Goal: Task Accomplishment & Management: Manage account settings

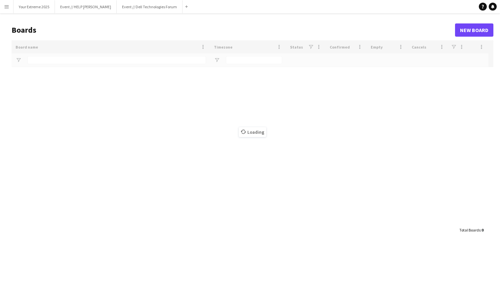
type input "*********"
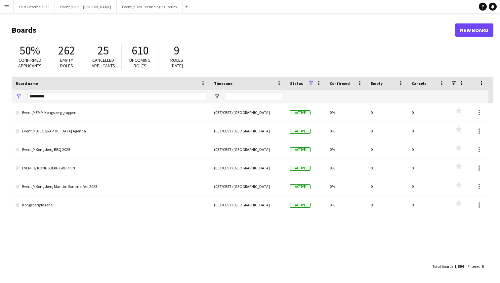
click at [103, 25] on h1 "Boards" at bounding box center [234, 30] width 444 height 10
click at [34, 7] on button "Your Extreme 2025 Close" at bounding box center [34, 6] width 41 height 13
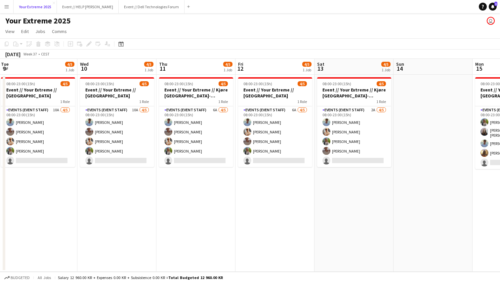
scroll to position [0, 161]
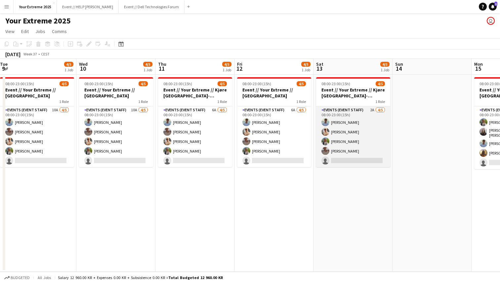
click at [353, 150] on app-card-role "Events (Event Staff) 2A [DATE] 08:00-23:00 (15h) [PERSON_NAME] [PERSON_NAME] [P…" at bounding box center [353, 136] width 74 height 61
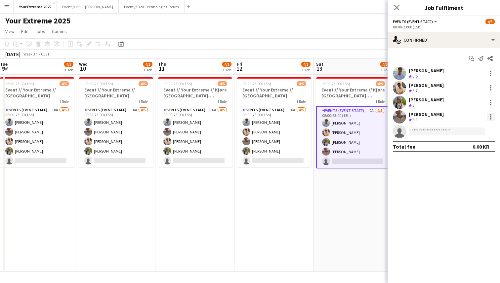
click at [489, 115] on div at bounding box center [491, 117] width 8 height 8
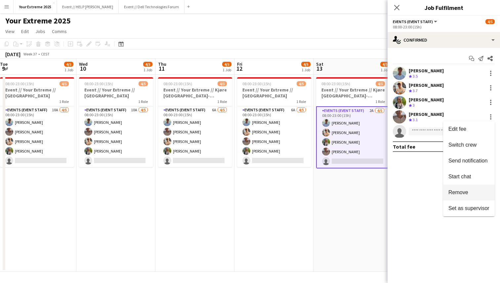
click at [463, 192] on span "Remove" at bounding box center [458, 193] width 20 height 6
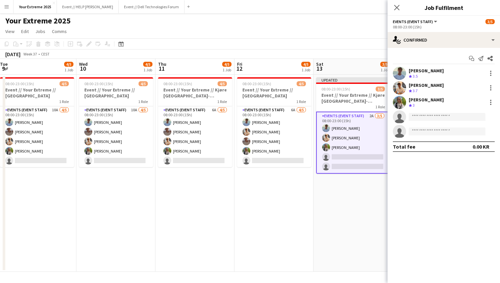
click at [362, 234] on app-date-cell "Updated 08:00-23:00 (15h) 3/5 Event // Your Extreme // Kjøre [GEOGRAPHIC_DATA]-…" at bounding box center [353, 173] width 79 height 197
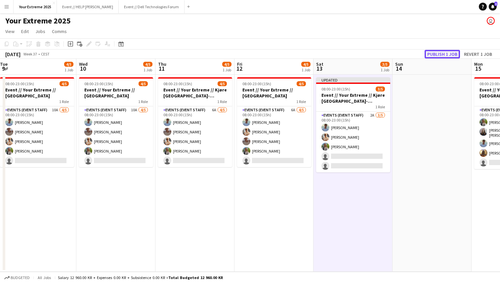
click at [440, 52] on button "Publish 1 job" at bounding box center [442, 54] width 35 height 9
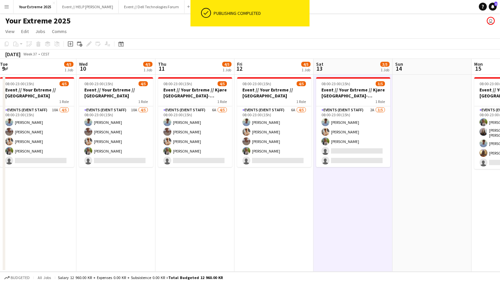
click at [426, 147] on app-date-cell at bounding box center [432, 173] width 79 height 197
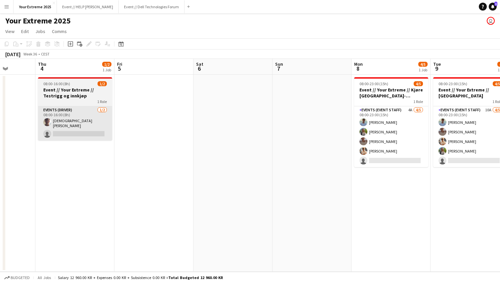
scroll to position [0, 201]
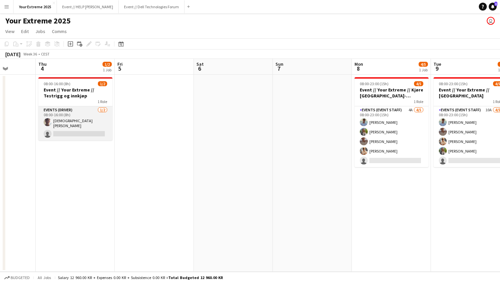
click at [70, 128] on app-card-role "Events (Driver) [DATE] 08:00-16:00 (8h) [DEMOGRAPHIC_DATA][PERSON_NAME] single-…" at bounding box center [75, 123] width 74 height 34
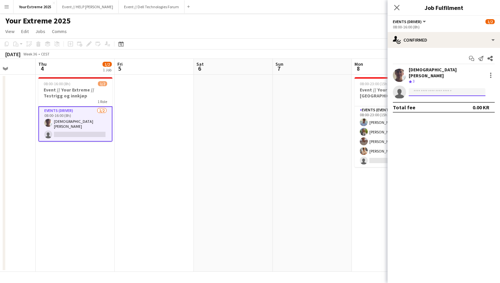
click at [433, 89] on input at bounding box center [447, 92] width 77 height 8
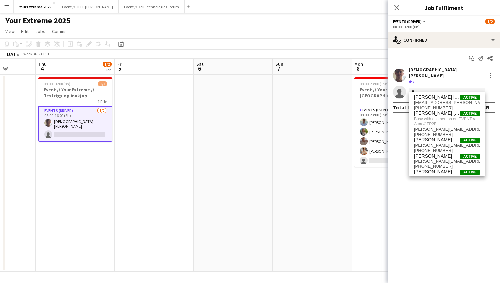
type input "*"
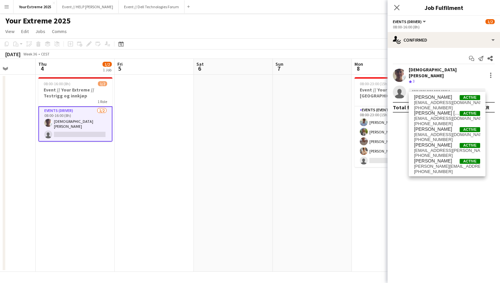
click at [215, 152] on app-date-cell at bounding box center [233, 173] width 79 height 197
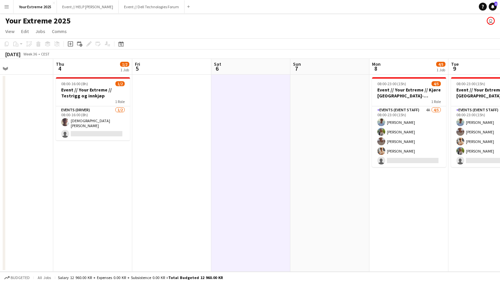
scroll to position [0, 171]
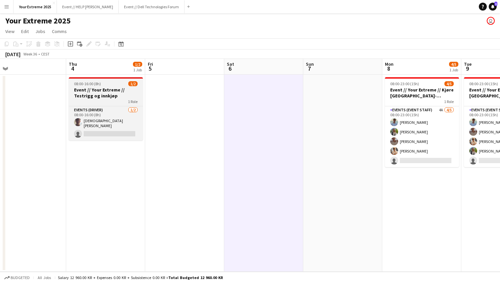
click at [104, 95] on h3 "Event // Your Extreme // Testrigg og innkjøp" at bounding box center [106, 93] width 74 height 12
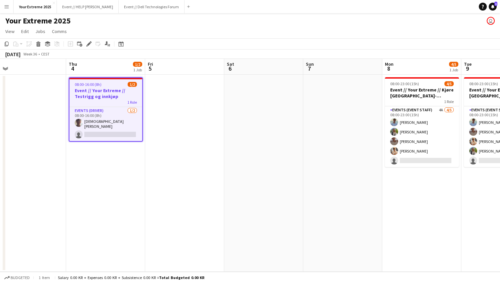
click at [179, 131] on app-date-cell at bounding box center [184, 173] width 79 height 197
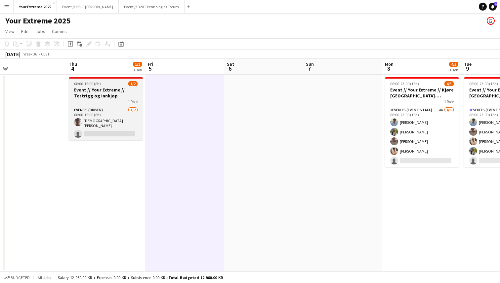
click at [100, 96] on h3 "Event // Your Extreme // Testrigg og innkjøp" at bounding box center [106, 93] width 74 height 12
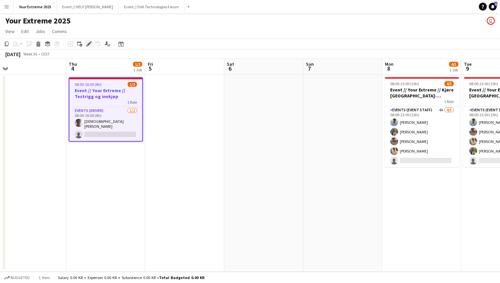
click at [89, 43] on icon at bounding box center [89, 44] width 4 height 4
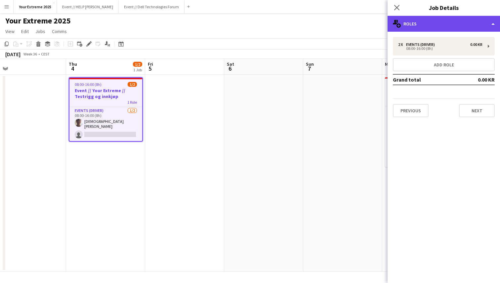
click at [448, 25] on div "multiple-users-add Roles" at bounding box center [444, 24] width 112 height 16
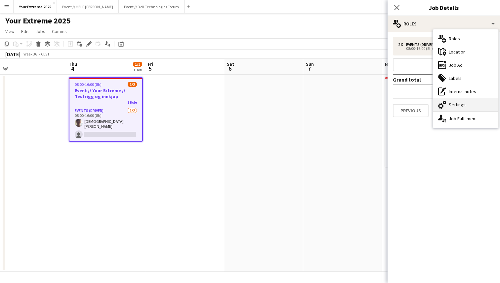
click at [463, 107] on div "cog-double-3 Settings" at bounding box center [465, 104] width 65 height 13
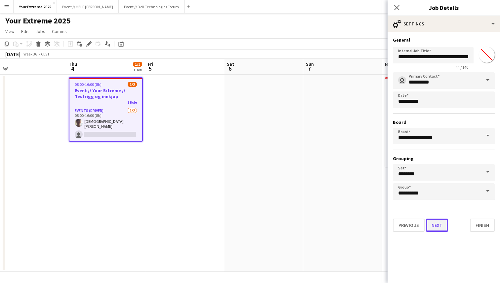
click at [439, 226] on button "Next" at bounding box center [437, 225] width 22 height 13
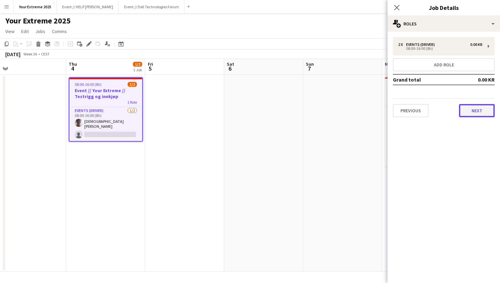
click at [469, 111] on button "Next" at bounding box center [477, 110] width 36 height 13
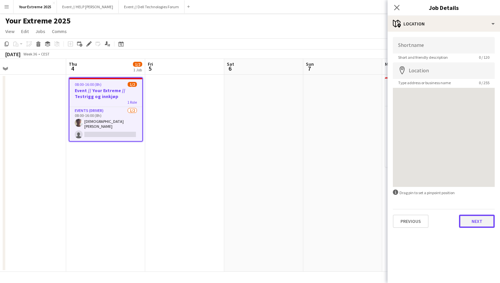
click at [471, 225] on button "Next" at bounding box center [477, 221] width 36 height 13
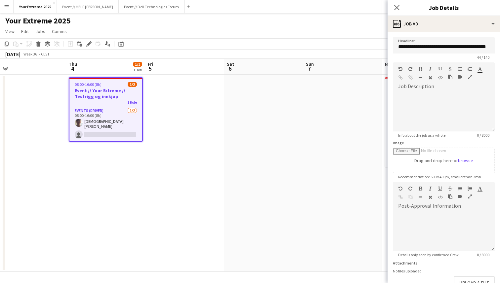
scroll to position [43, 0]
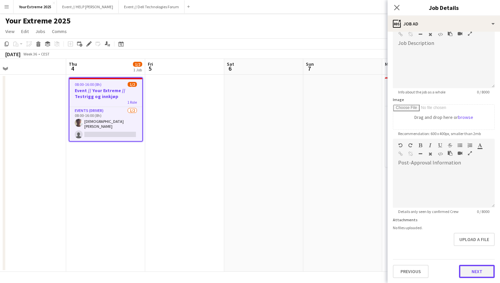
click at [471, 271] on button "Next" at bounding box center [477, 271] width 36 height 13
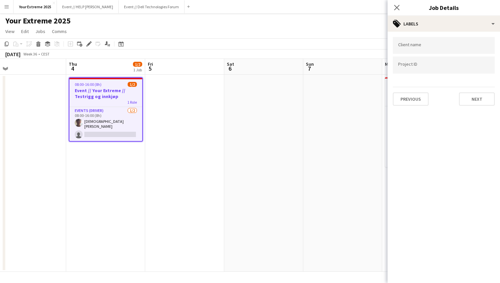
scroll to position [0, 0]
click at [420, 65] on input "Type to search project ID labels..." at bounding box center [443, 67] width 91 height 6
paste input "******"
type input "******"
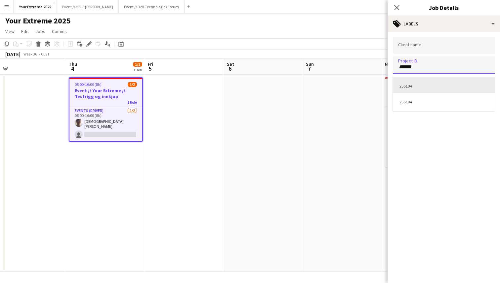
click at [415, 84] on div "255104" at bounding box center [444, 85] width 102 height 16
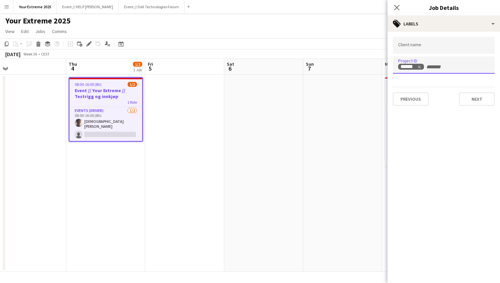
click at [422, 42] on div at bounding box center [444, 45] width 102 height 17
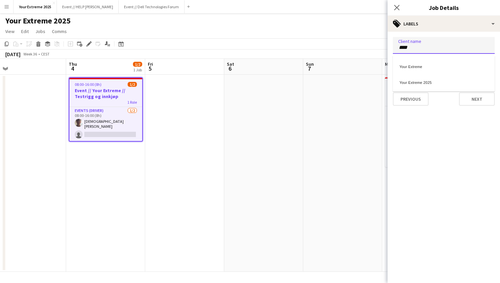
type input "****"
click at [426, 81] on div "Your Extreme 2025" at bounding box center [444, 82] width 102 height 16
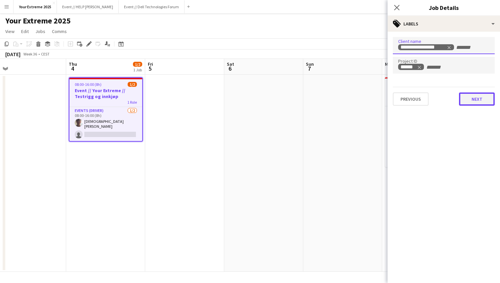
click at [471, 101] on button "Next" at bounding box center [477, 99] width 36 height 13
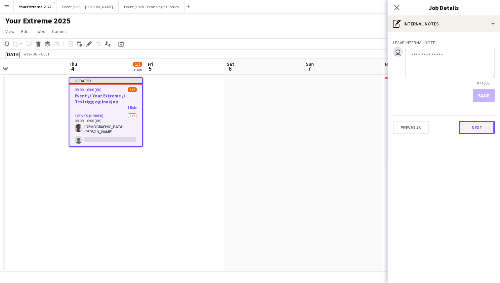
click at [473, 132] on button "Next" at bounding box center [477, 127] width 36 height 13
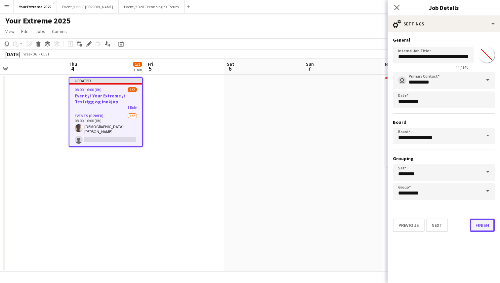
click at [481, 225] on button "Finish" at bounding box center [482, 225] width 25 height 13
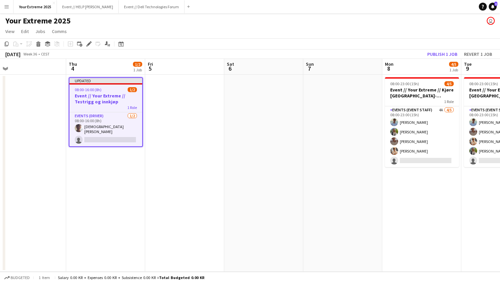
click at [333, 162] on app-date-cell at bounding box center [342, 173] width 79 height 197
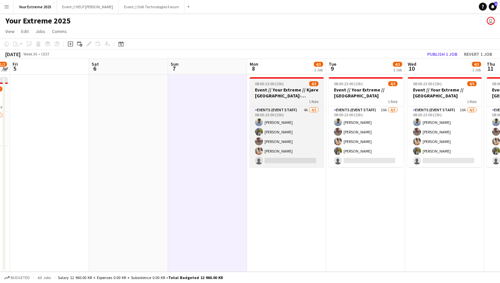
scroll to position [0, 309]
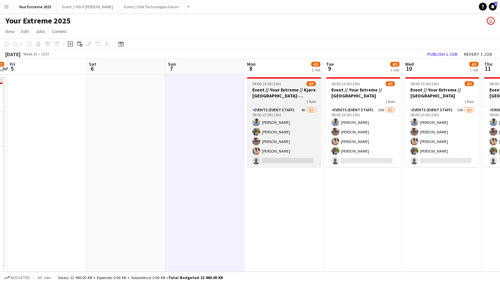
click at [262, 87] on h3 "Event // Your Extreme // Kjøre [GEOGRAPHIC_DATA]-[GEOGRAPHIC_DATA]" at bounding box center [284, 93] width 74 height 12
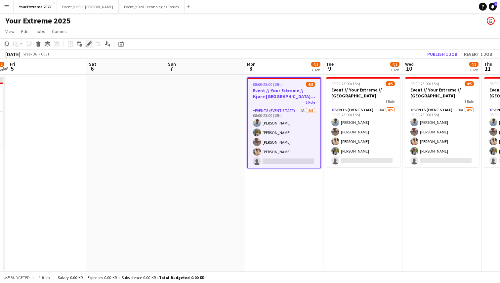
click at [87, 46] on icon at bounding box center [87, 46] width 2 height 2
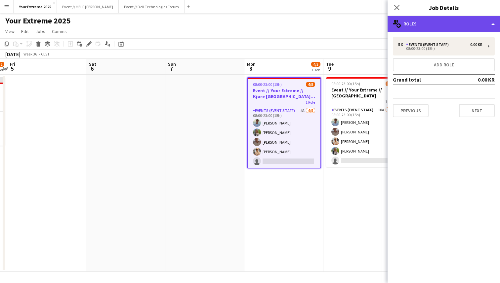
click at [453, 26] on div "multiple-users-add Roles" at bounding box center [444, 24] width 112 height 16
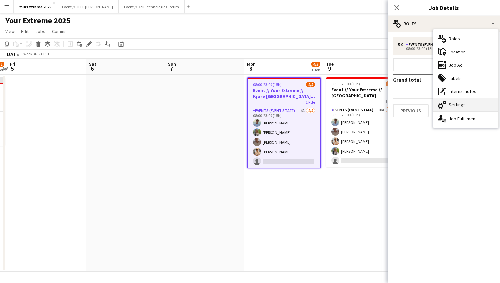
click at [461, 107] on div "cog-double-3 Settings" at bounding box center [465, 104] width 65 height 13
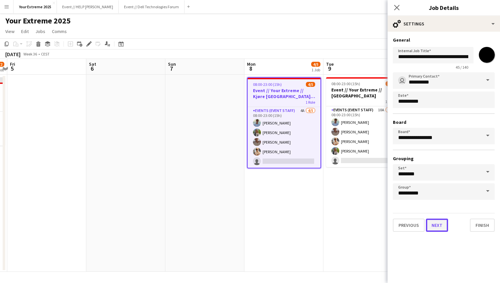
click at [436, 224] on button "Next" at bounding box center [437, 225] width 22 height 13
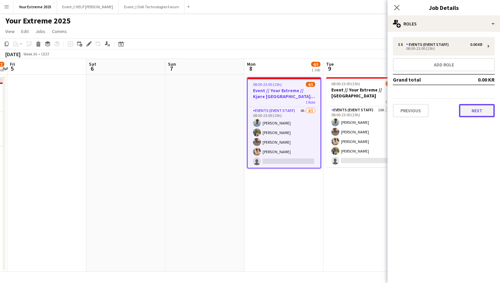
click at [464, 107] on button "Next" at bounding box center [477, 110] width 36 height 13
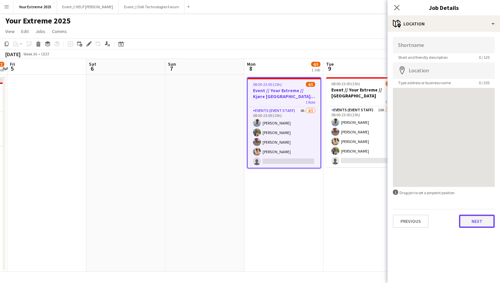
click at [474, 223] on button "Next" at bounding box center [477, 221] width 36 height 13
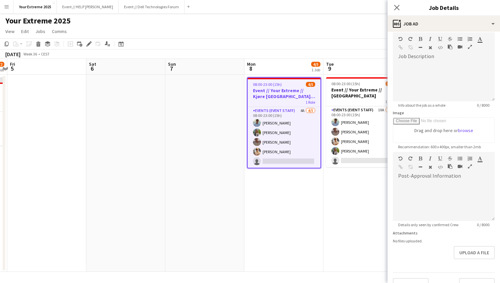
scroll to position [43, 0]
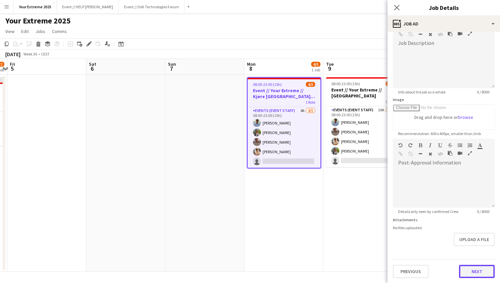
click at [471, 276] on button "Next" at bounding box center [477, 271] width 36 height 13
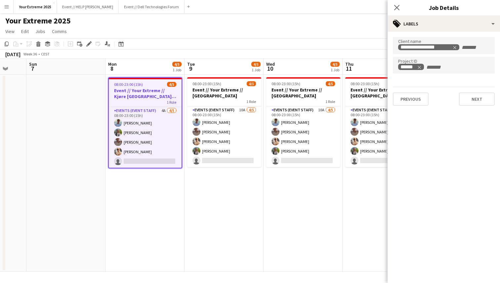
scroll to position [0, 294]
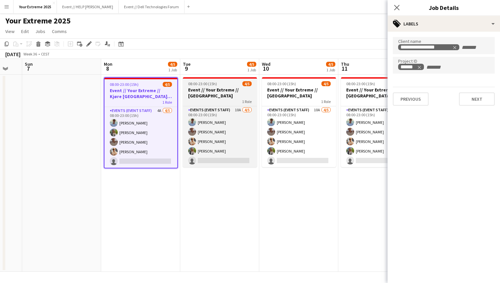
click at [210, 93] on h3 "Event // Your Extreme // [GEOGRAPHIC_DATA]" at bounding box center [220, 93] width 74 height 12
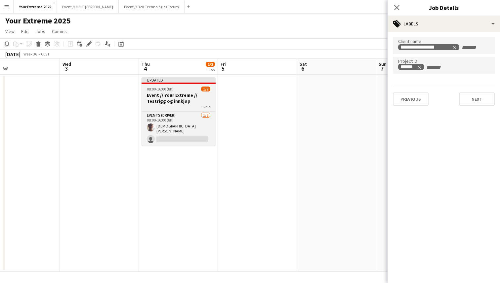
scroll to position [0, 180]
click at [169, 90] on span "08:00-16:00 (8h)" at bounding box center [157, 89] width 27 height 5
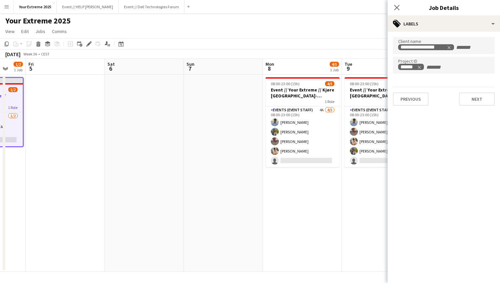
scroll to position [0, 213]
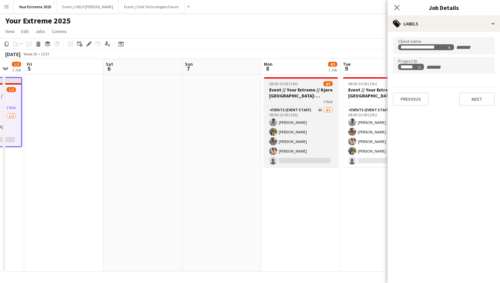
click at [291, 93] on h3 "Event // Your Extreme // Kjøre [GEOGRAPHIC_DATA]-[GEOGRAPHIC_DATA]" at bounding box center [301, 93] width 74 height 12
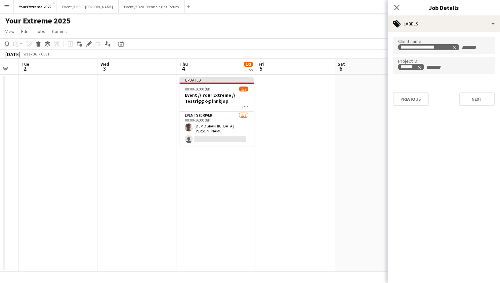
scroll to position [0, 211]
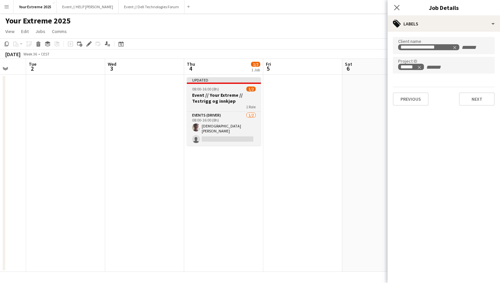
click at [214, 99] on h3 "Event // Your Extreme // Testrigg og innkjøp" at bounding box center [224, 98] width 74 height 12
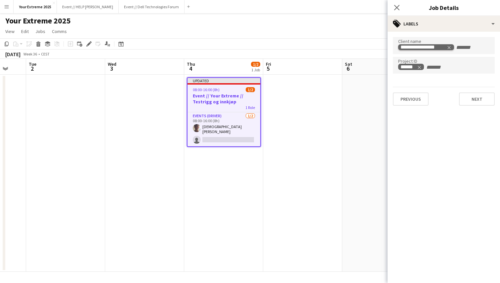
click at [450, 46] on icon "Remove tag" at bounding box center [449, 47] width 5 height 5
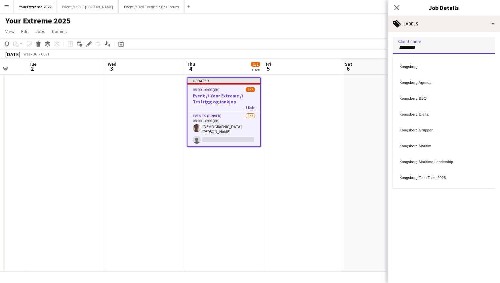
type input "********"
click at [435, 134] on div "Kongsberg Gruppen" at bounding box center [444, 129] width 102 height 16
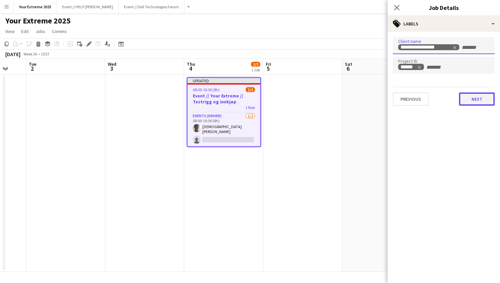
click at [473, 100] on button "Next" at bounding box center [477, 99] width 36 height 13
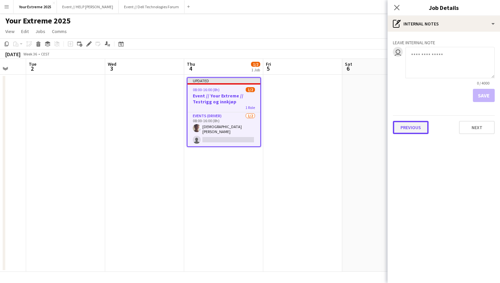
click at [412, 126] on button "Previous" at bounding box center [411, 127] width 36 height 13
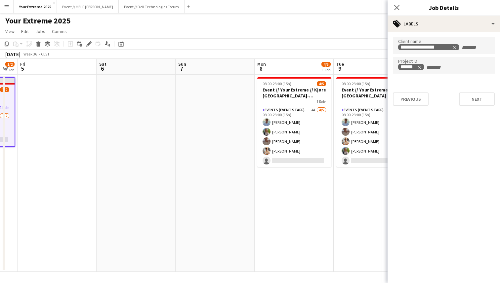
scroll to position [0, 311]
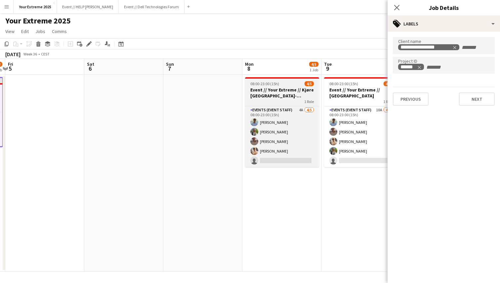
click at [289, 88] on h3 "Event // Your Extreme // Kjøre [GEOGRAPHIC_DATA]-[GEOGRAPHIC_DATA]" at bounding box center [282, 93] width 74 height 12
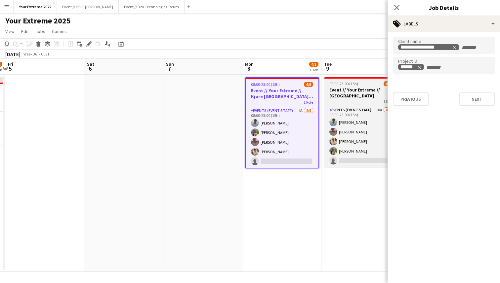
click at [341, 92] on h3 "Event // Your Extreme // [GEOGRAPHIC_DATA]" at bounding box center [361, 93] width 74 height 12
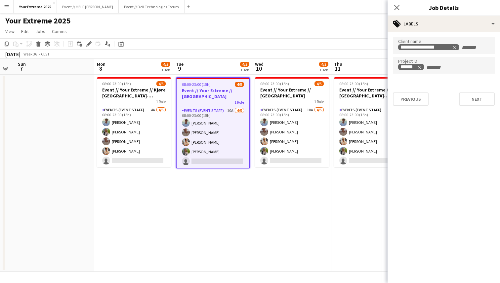
scroll to position [0, 307]
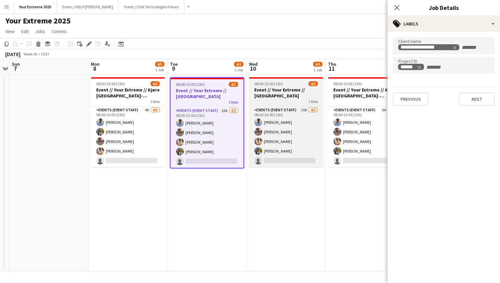
click at [275, 96] on h3 "Event // Your Extreme // [GEOGRAPHIC_DATA]" at bounding box center [286, 93] width 74 height 12
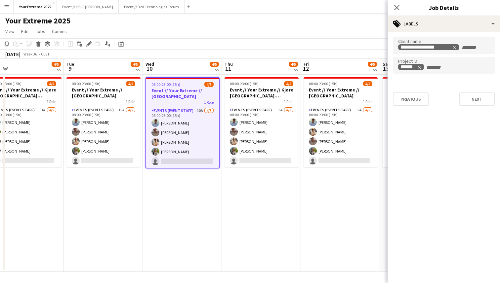
scroll to position [0, 260]
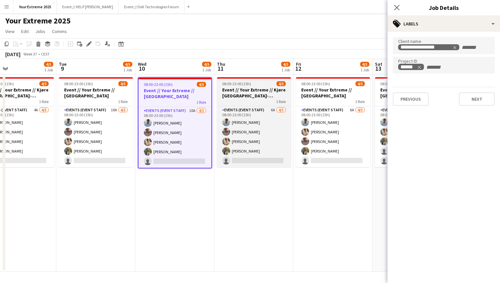
click at [252, 93] on h3 "Event // Your Extreme // Kjøre [GEOGRAPHIC_DATA]-[GEOGRAPHIC_DATA]" at bounding box center [254, 93] width 74 height 12
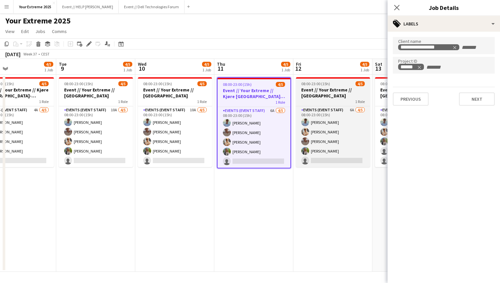
click at [311, 90] on h3 "Event // Your Extreme // [GEOGRAPHIC_DATA]" at bounding box center [333, 93] width 74 height 12
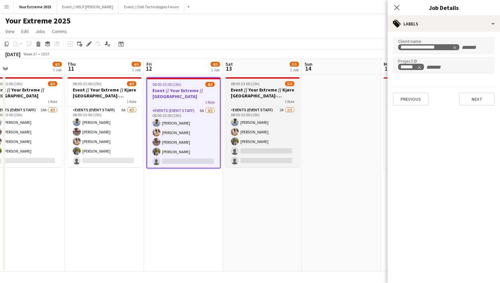
scroll to position [0, 255]
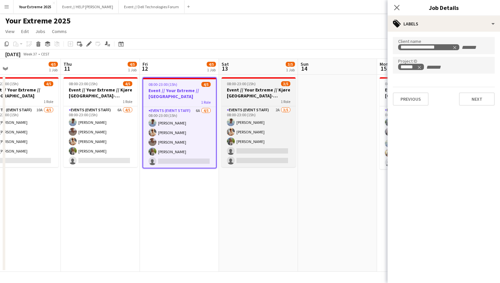
click at [253, 90] on h3 "Event // Your Extreme // Kjøre [GEOGRAPHIC_DATA]-[GEOGRAPHIC_DATA]" at bounding box center [259, 93] width 74 height 12
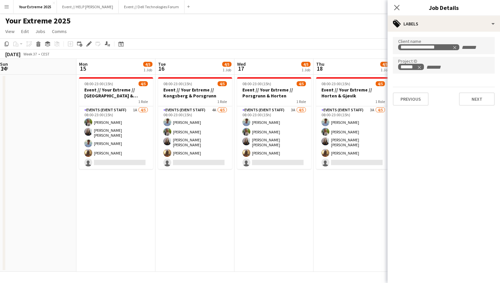
scroll to position [0, 240]
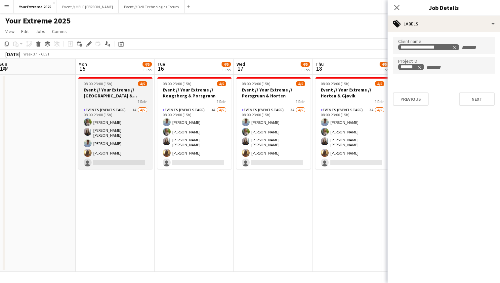
click at [122, 83] on div "08:00-23:00 (15h) 4/5" at bounding box center [115, 83] width 74 height 5
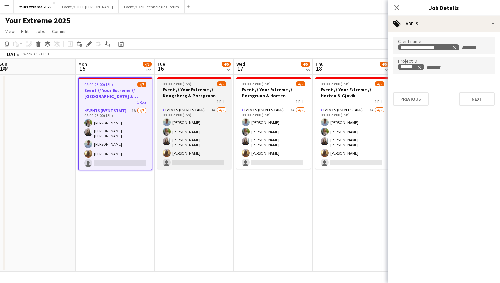
click at [197, 100] on div "1 Role" at bounding box center [194, 101] width 74 height 5
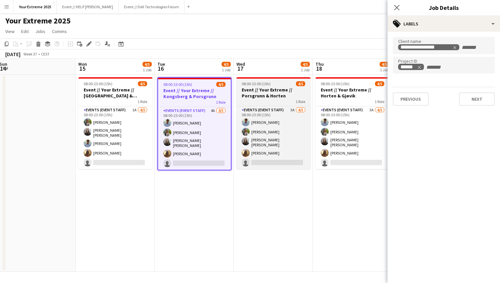
click at [261, 94] on h3 "Event // Your Extreme // Porsgrunn & Horten" at bounding box center [273, 93] width 74 height 12
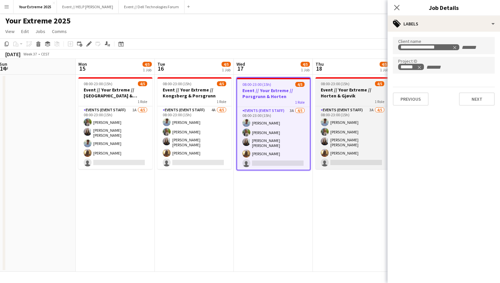
click at [330, 91] on h3 "Event // Your Extreme // Horten & Gjøvik" at bounding box center [353, 93] width 74 height 12
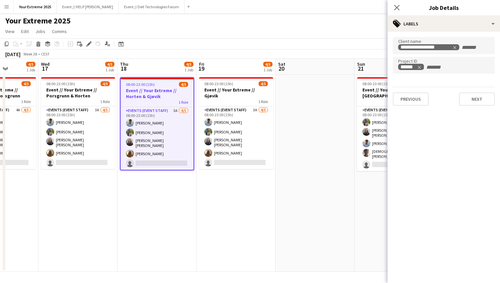
scroll to position [0, 283]
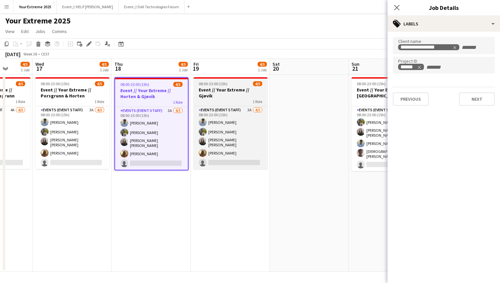
click at [236, 90] on h3 "Event // Your Extreme // Gjøvik" at bounding box center [230, 93] width 74 height 12
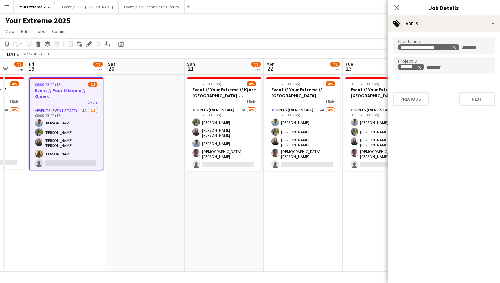
scroll to position [0, 294]
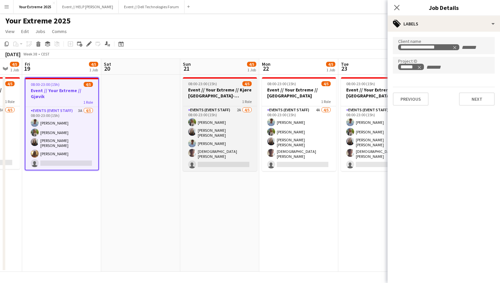
click at [223, 93] on h3 "Event // Your Extreme // Kjøre [GEOGRAPHIC_DATA]-[GEOGRAPHIC_DATA]" at bounding box center [220, 93] width 74 height 12
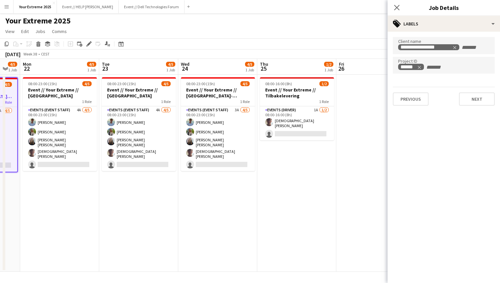
scroll to position [0, 211]
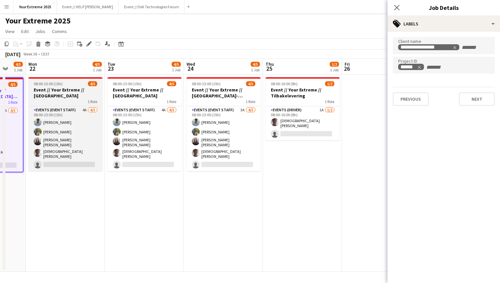
click at [70, 89] on h3 "Event // Your Extreme // [GEOGRAPHIC_DATA]" at bounding box center [65, 93] width 74 height 12
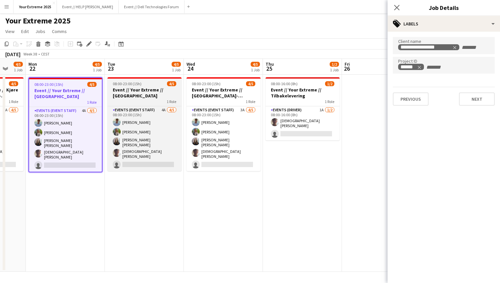
click at [138, 92] on h3 "Event // Your Extreme // [GEOGRAPHIC_DATA]" at bounding box center [144, 93] width 74 height 12
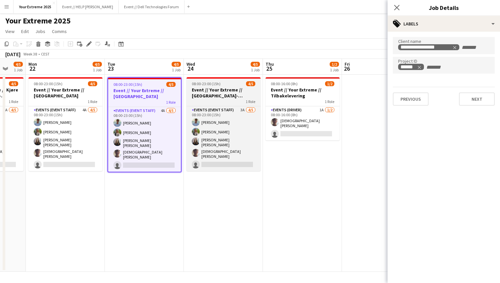
click at [226, 93] on h3 "Event // Your Extreme // [GEOGRAPHIC_DATA]-[GEOGRAPHIC_DATA]" at bounding box center [224, 93] width 74 height 12
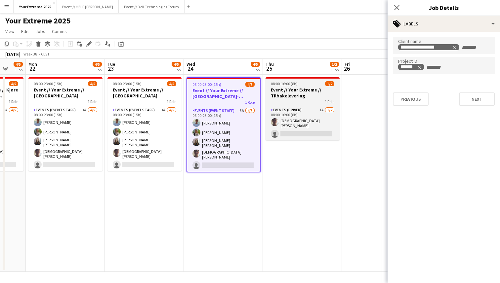
click at [297, 95] on h3 "Event // Your Extreme // Tilbakelevering" at bounding box center [303, 93] width 74 height 12
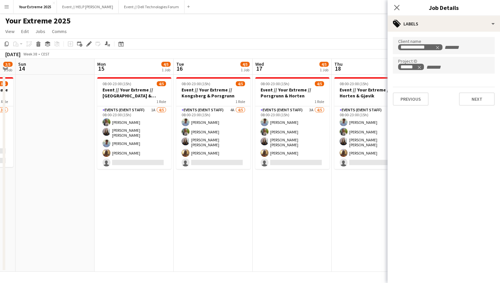
scroll to position [0, 167]
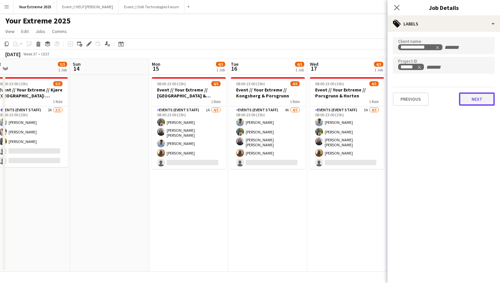
click at [478, 104] on button "Next" at bounding box center [477, 99] width 36 height 13
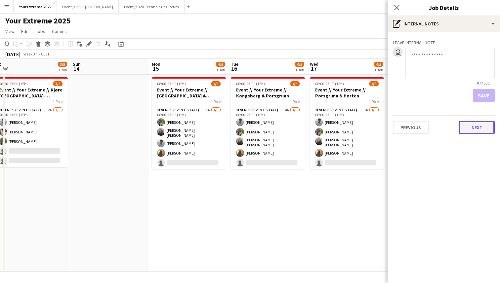
click at [473, 131] on button "Next" at bounding box center [477, 127] width 36 height 13
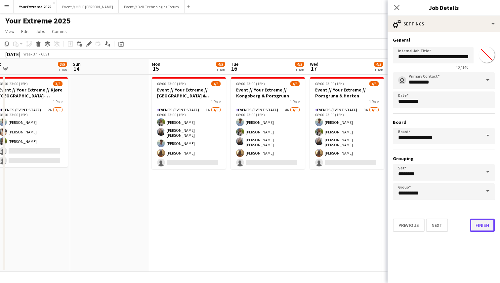
click at [474, 225] on button "Finish" at bounding box center [482, 225] width 25 height 13
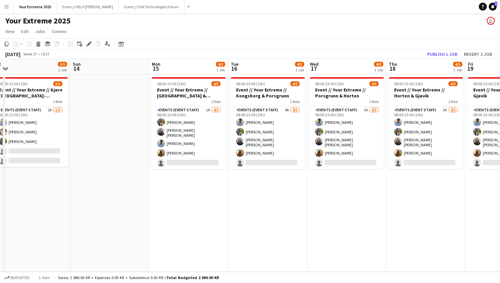
click at [117, 150] on app-date-cell at bounding box center [109, 173] width 79 height 197
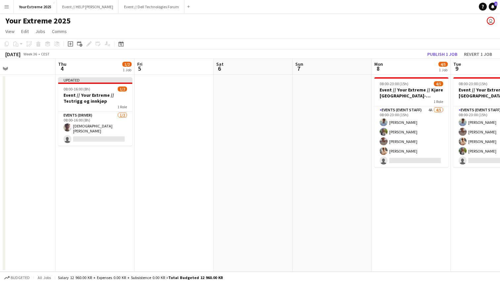
scroll to position [0, 182]
click at [438, 57] on button "Publish 1 job" at bounding box center [442, 54] width 35 height 9
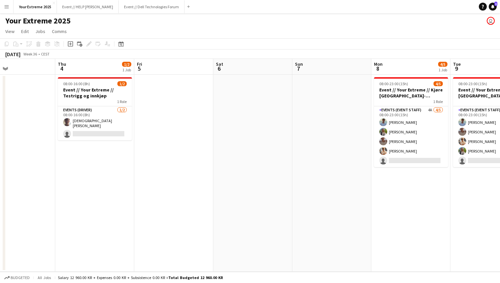
click at [235, 234] on app-date-cell at bounding box center [252, 173] width 79 height 197
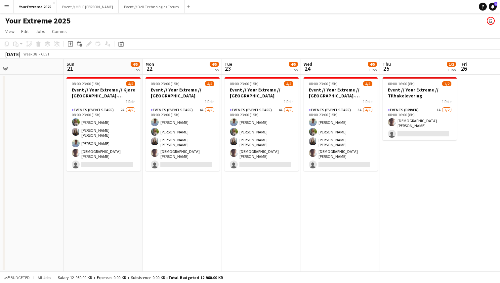
scroll to position [0, 174]
click at [38, 210] on app-date-cell at bounding box center [23, 173] width 79 height 197
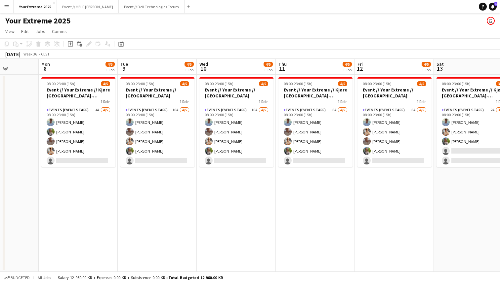
scroll to position [0, 218]
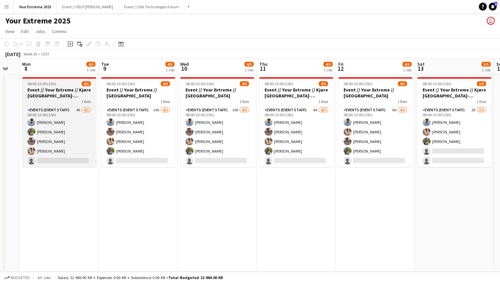
click at [59, 97] on h3 "Event // Your Extreme // Kjøre [GEOGRAPHIC_DATA]-[GEOGRAPHIC_DATA]" at bounding box center [59, 93] width 74 height 12
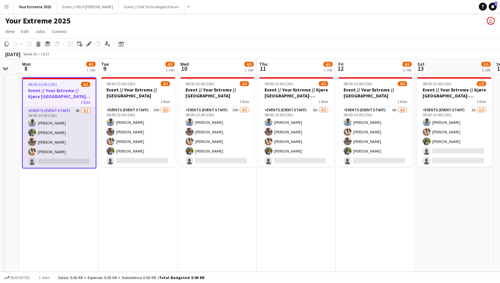
click at [74, 131] on app-card-role "Events (Event Staff) 4A [DATE] 08:00-23:00 (15h) [PERSON_NAME] [PERSON_NAME] [P…" at bounding box center [59, 137] width 73 height 61
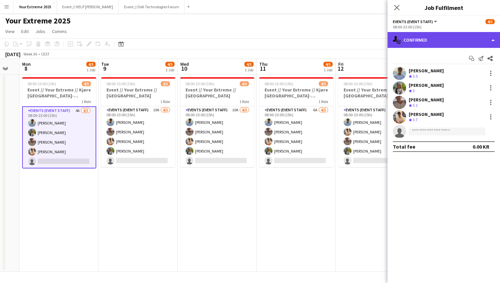
click at [464, 33] on div "single-neutral-actions-check-2 Confirmed" at bounding box center [444, 40] width 112 height 16
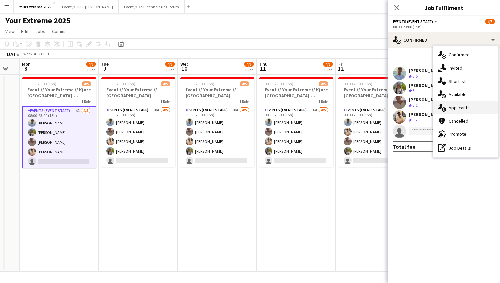
click at [456, 108] on div "single-neutral-actions-information Applicants" at bounding box center [465, 107] width 65 height 13
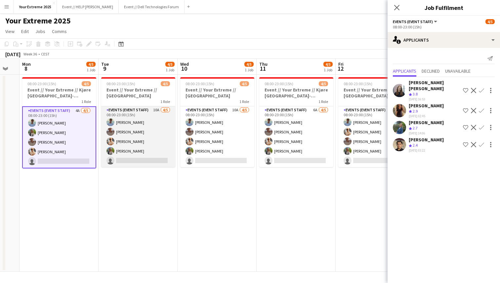
click at [146, 147] on app-card-role "Events (Event Staff) 10A [DATE] 08:00-23:00 (15h) [PERSON_NAME] [PERSON_NAME] […" at bounding box center [138, 136] width 74 height 61
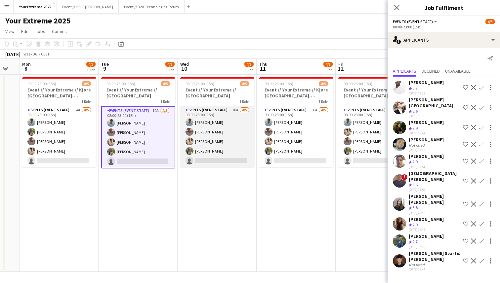
click at [216, 141] on app-card-role "Events (Event Staff) 10A [DATE] 08:00-23:00 (15h) [PERSON_NAME] [PERSON_NAME] […" at bounding box center [217, 136] width 74 height 61
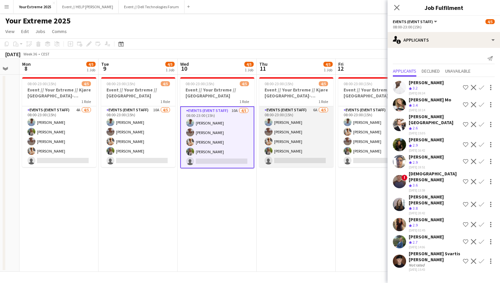
click at [292, 130] on app-card-role "Events (Event Staff) 6A [DATE] 08:00-23:00 (15h) [PERSON_NAME] [PERSON_NAME] [P…" at bounding box center [296, 136] width 74 height 61
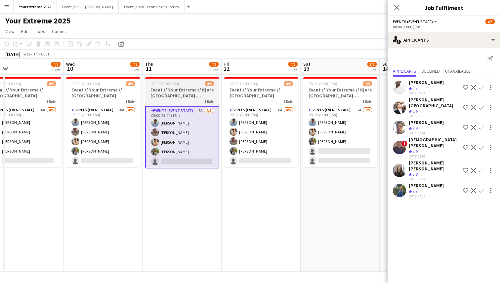
scroll to position [0, 180]
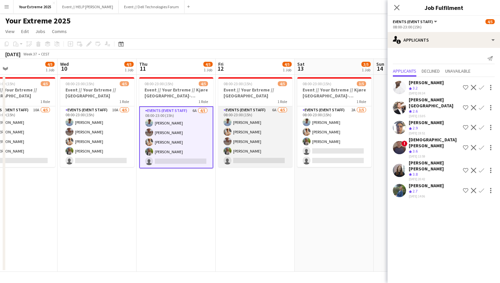
click at [260, 147] on app-card-role "Events (Event Staff) 6A [DATE] 08:00-23:00 (15h) [PERSON_NAME] [PERSON_NAME] [P…" at bounding box center [255, 136] width 74 height 61
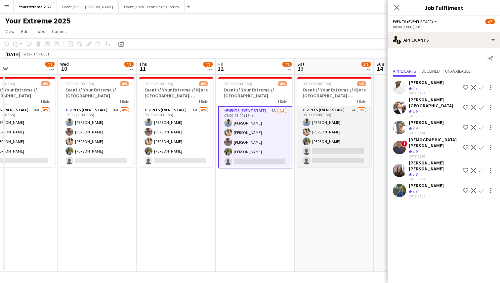
click at [327, 133] on app-card-role "Events (Event Staff) 2A [DATE] 08:00-23:00 (15h) [PERSON_NAME] [PERSON_NAME] [P…" at bounding box center [334, 136] width 74 height 61
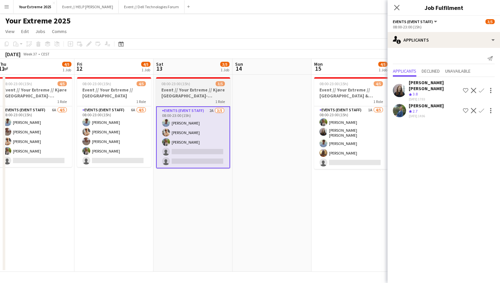
scroll to position [0, 165]
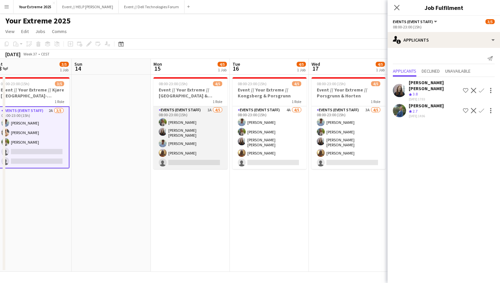
click at [194, 153] on app-card-role "Events (Event Staff) 1A [DATE] 08:00-23:00 (15h) [PERSON_NAME] [PERSON_NAME] [P…" at bounding box center [190, 137] width 74 height 63
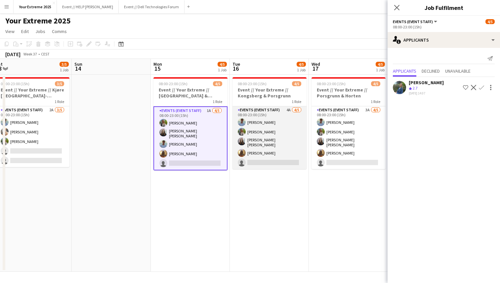
click at [260, 146] on app-card-role "Events (Event Staff) 4A [DATE] 08:00-23:00 (15h) [PERSON_NAME] [PERSON_NAME] [P…" at bounding box center [270, 137] width 74 height 63
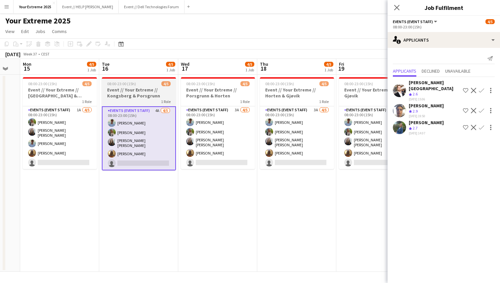
scroll to position [0, 296]
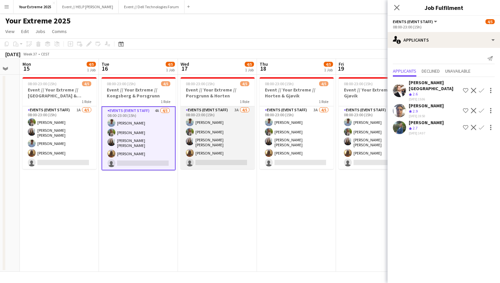
click at [214, 147] on app-card-role "Events (Event Staff) 3A [DATE] 08:00-23:00 (15h) [PERSON_NAME] [PERSON_NAME] [P…" at bounding box center [218, 137] width 74 height 63
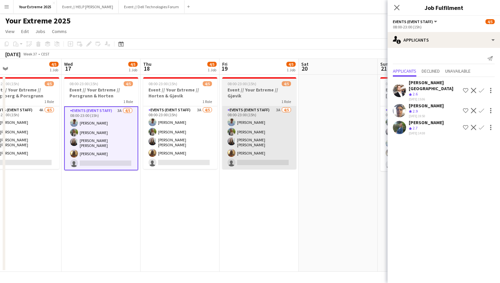
scroll to position [0, 259]
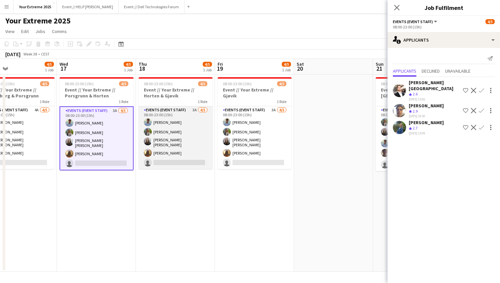
click at [182, 143] on app-card-role "Events (Event Staff) 3A [DATE] 08:00-23:00 (15h) [PERSON_NAME] [PERSON_NAME] [P…" at bounding box center [176, 137] width 74 height 63
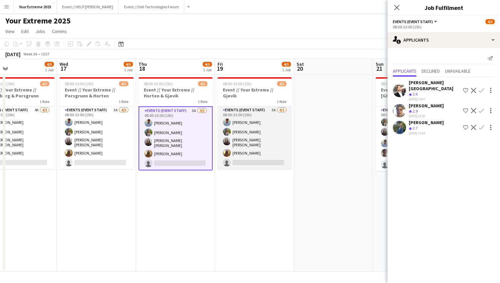
click at [239, 140] on app-card-role "Events (Event Staff) 3A [DATE] 08:00-23:00 (15h) [PERSON_NAME] [PERSON_NAME] [P…" at bounding box center [255, 137] width 74 height 63
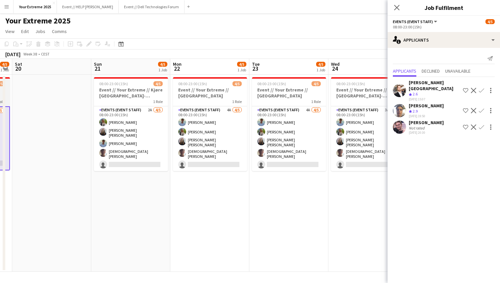
scroll to position [0, 213]
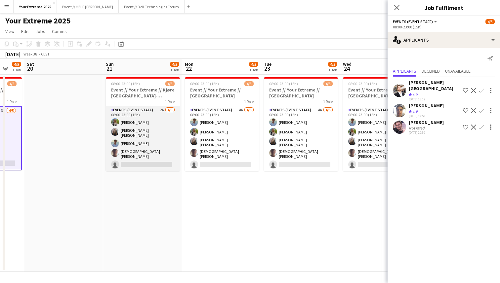
click at [143, 147] on app-card-role "Events (Event Staff) 2A [DATE] 08:00-23:00 (15h) [PERSON_NAME] [PERSON_NAME] [P…" at bounding box center [143, 138] width 74 height 65
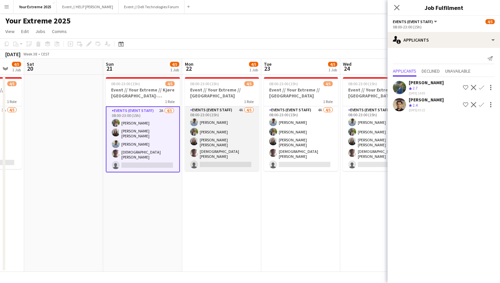
click at [219, 148] on app-card-role "Events (Event Staff) 4A [DATE] 08:00-23:00 (15h) [PERSON_NAME] [PERSON_NAME] [P…" at bounding box center [222, 138] width 74 height 65
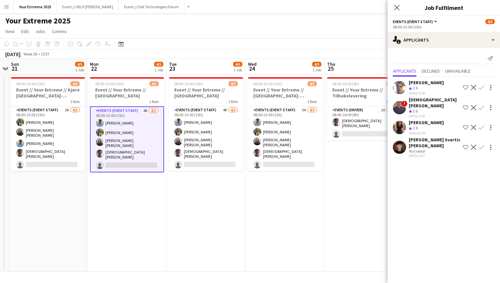
scroll to position [0, 311]
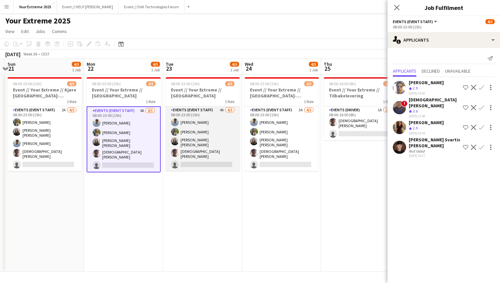
click at [194, 153] on app-card-role "Events (Event Staff) 4A [DATE] 08:00-23:00 (15h) [PERSON_NAME] [PERSON_NAME] [P…" at bounding box center [203, 138] width 74 height 65
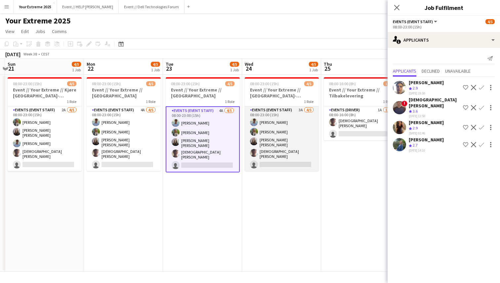
click at [271, 146] on app-card-role "Events (Event Staff) 3A [DATE] 08:00-23:00 (15h) [PERSON_NAME] [PERSON_NAME] [P…" at bounding box center [282, 138] width 74 height 65
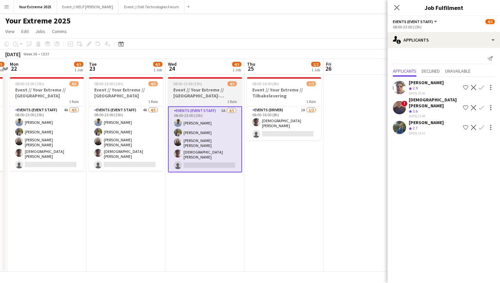
scroll to position [0, 234]
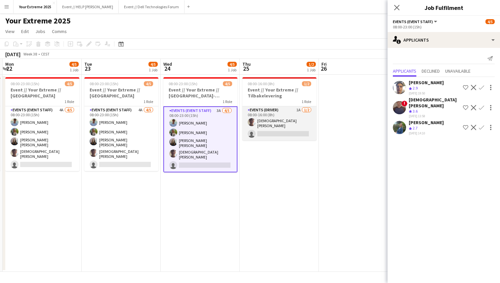
click at [277, 125] on app-card-role "Events (Driver) 1A [DATE] 08:00-16:00 (8h) [PERSON_NAME] single-neutral-actions" at bounding box center [279, 123] width 74 height 34
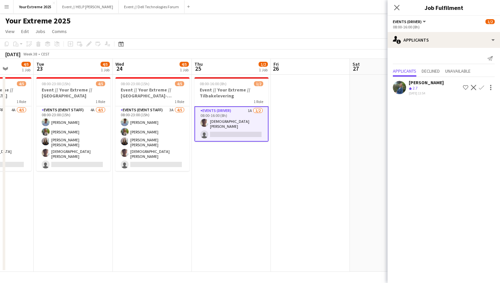
scroll to position [0, 298]
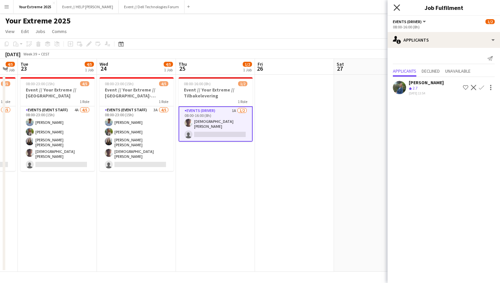
click at [398, 8] on icon "Close pop-in" at bounding box center [397, 7] width 6 height 6
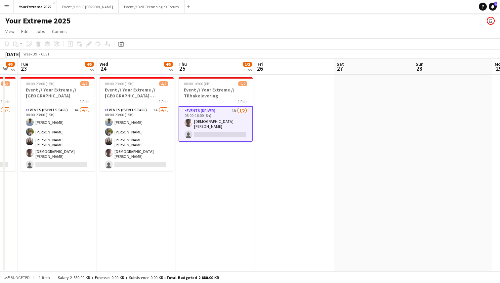
click at [287, 157] on app-date-cell at bounding box center [294, 173] width 79 height 197
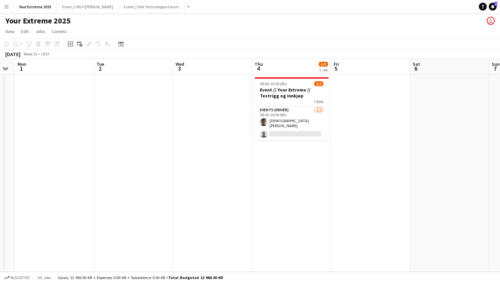
scroll to position [0, 223]
click at [212, 185] on app-date-cell at bounding box center [212, 173] width 79 height 197
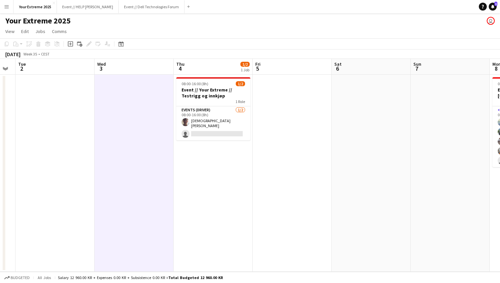
scroll to position [0, 305]
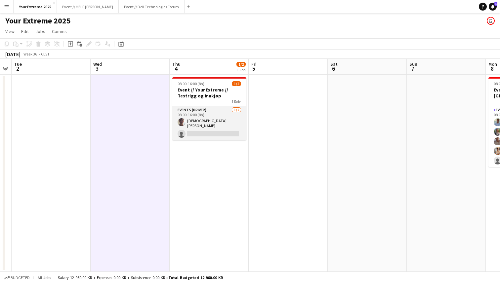
click at [196, 121] on app-card-role "Events (Driver) [DATE] 08:00-16:00 (8h) [DEMOGRAPHIC_DATA][PERSON_NAME] single-…" at bounding box center [209, 123] width 74 height 34
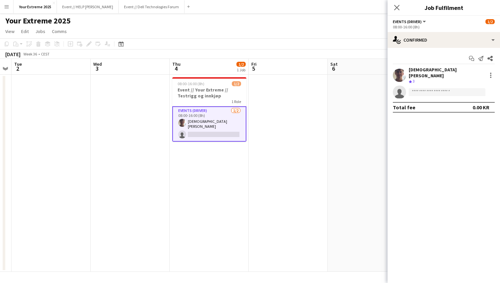
click at [398, 71] on app-user-avatar at bounding box center [399, 75] width 13 height 13
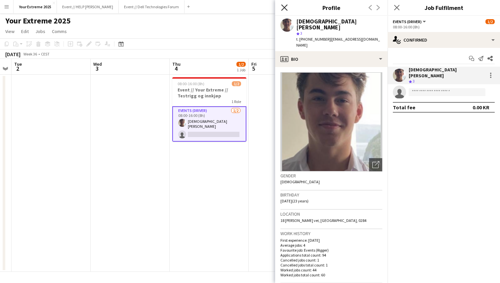
click at [283, 7] on icon at bounding box center [284, 7] width 6 height 6
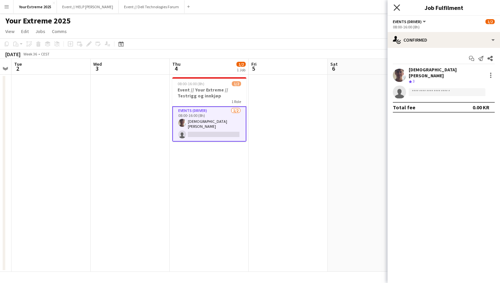
click at [398, 7] on icon "Close pop-in" at bounding box center [397, 7] width 6 height 6
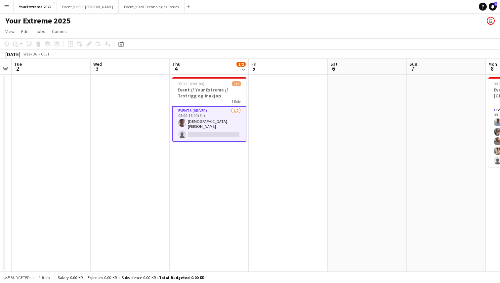
click at [296, 156] on app-date-cell at bounding box center [288, 173] width 79 height 197
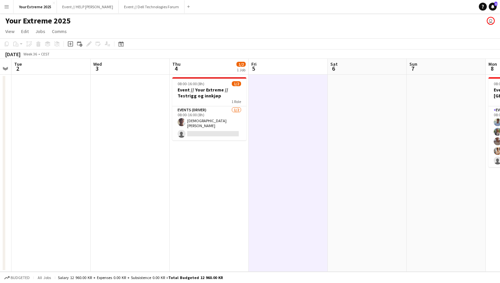
click at [345, 161] on app-date-cell at bounding box center [367, 173] width 79 height 197
